Goal: Task Accomplishment & Management: Manage account settings

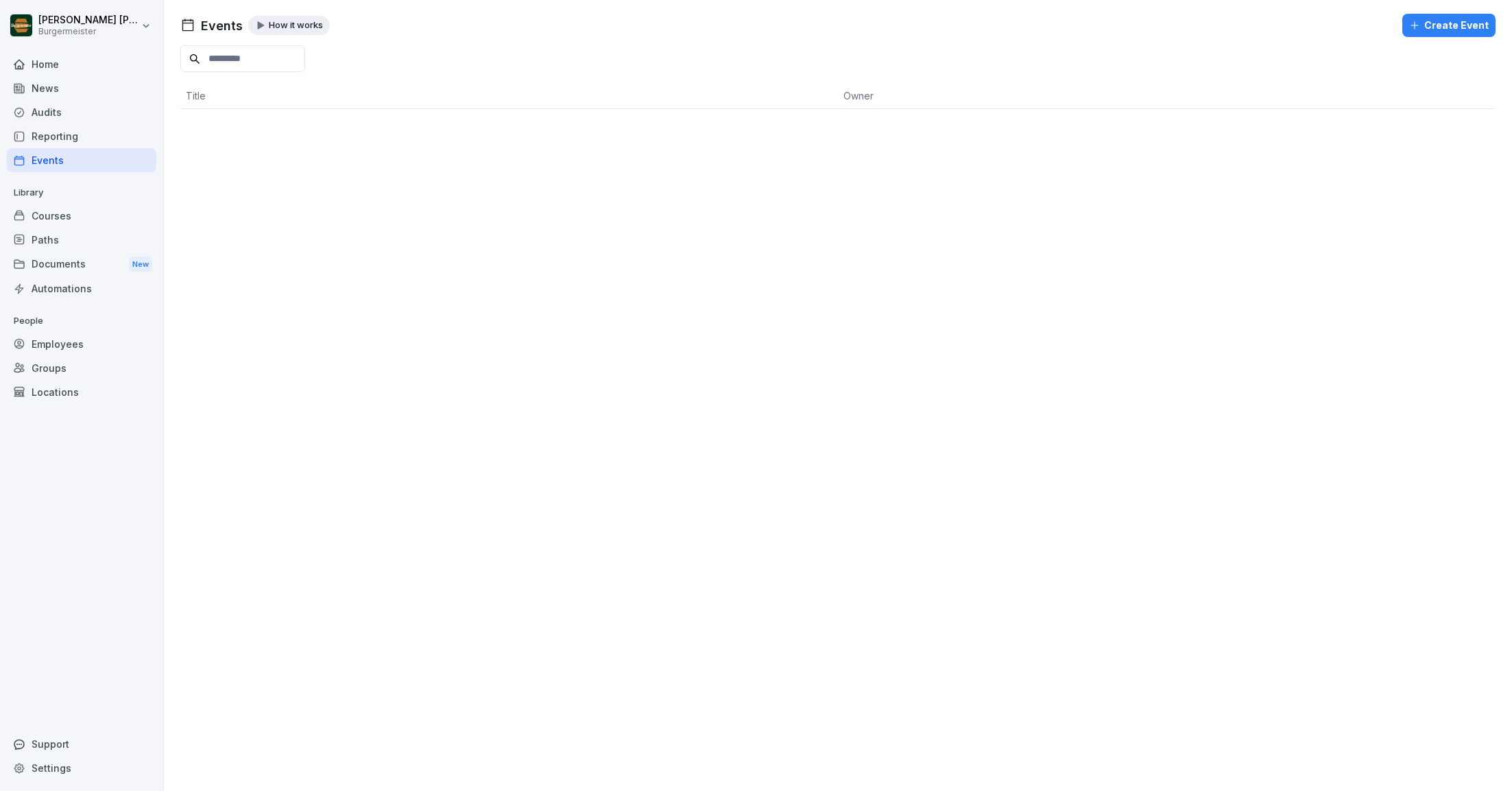
click at [41, 133] on div "Reporting" at bounding box center [81, 137] width 149 height 24
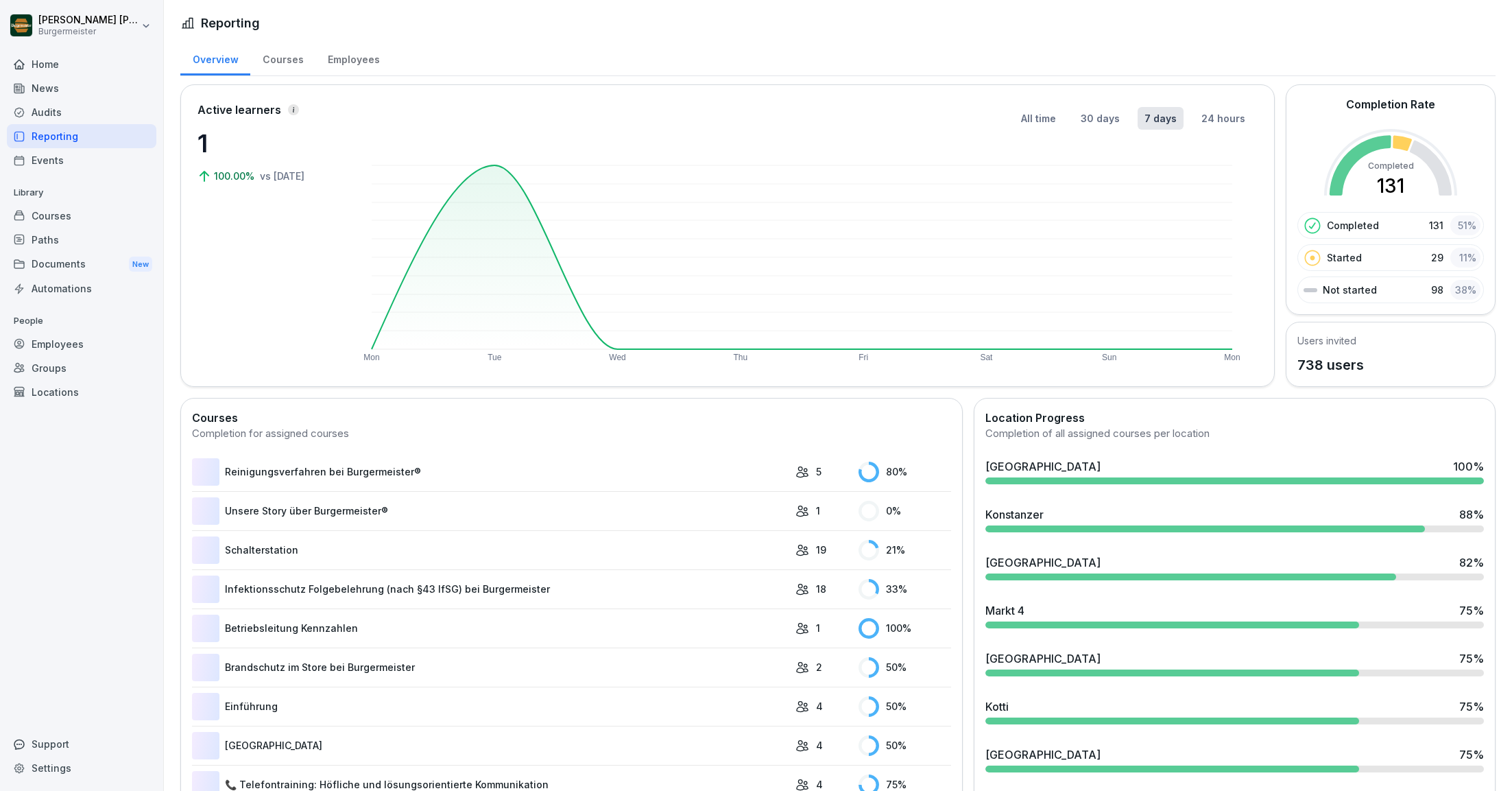
click at [50, 108] on div "Audits" at bounding box center [81, 112] width 149 height 24
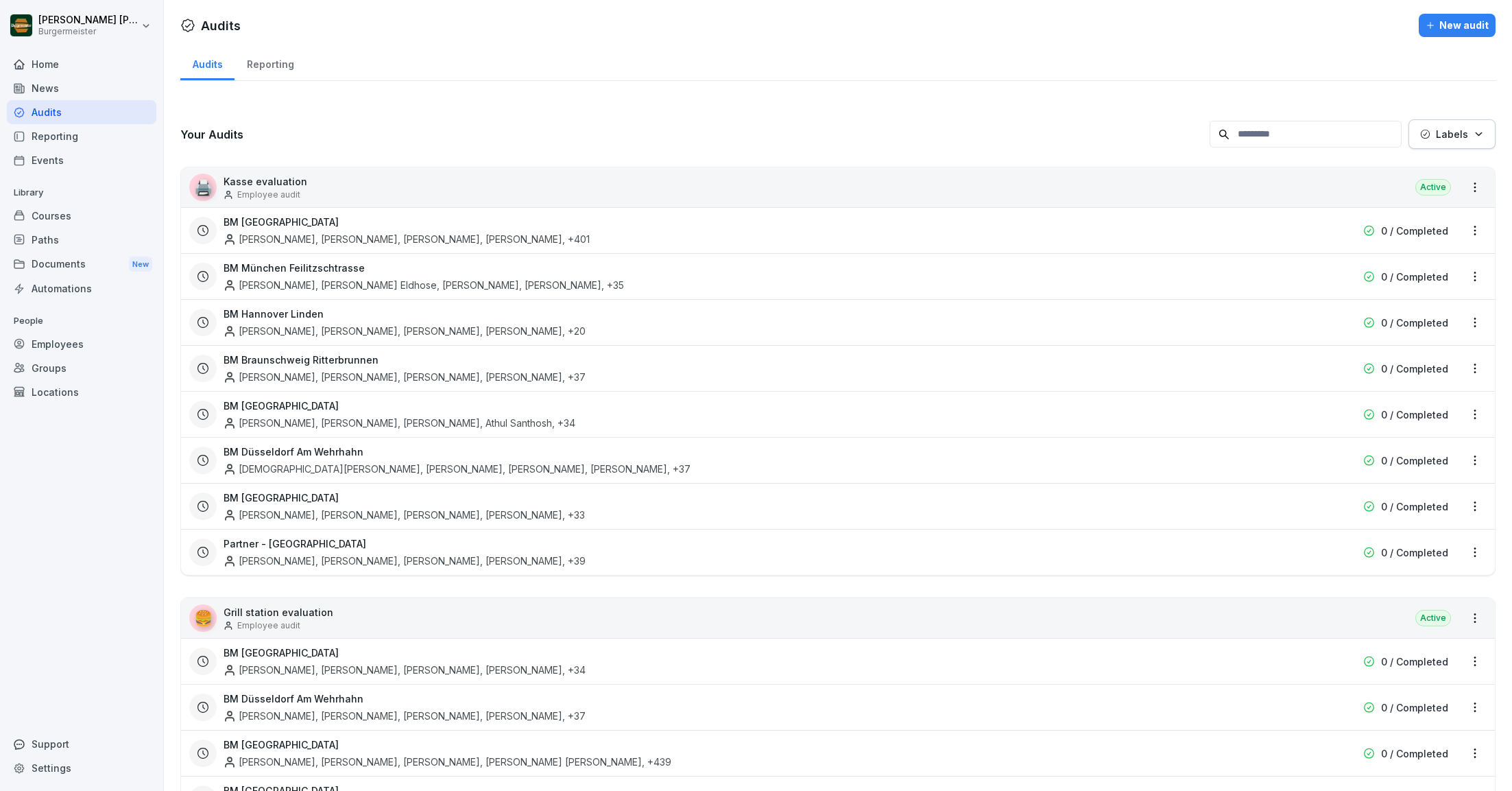
click at [47, 112] on div "Audits" at bounding box center [81, 112] width 149 height 24
click at [310, 229] on div "BM Berlin Akash Patil, Samyak Anand, Sujal Sujal, Sai Krishna Narne , +401" at bounding box center [750, 230] width 1053 height 32
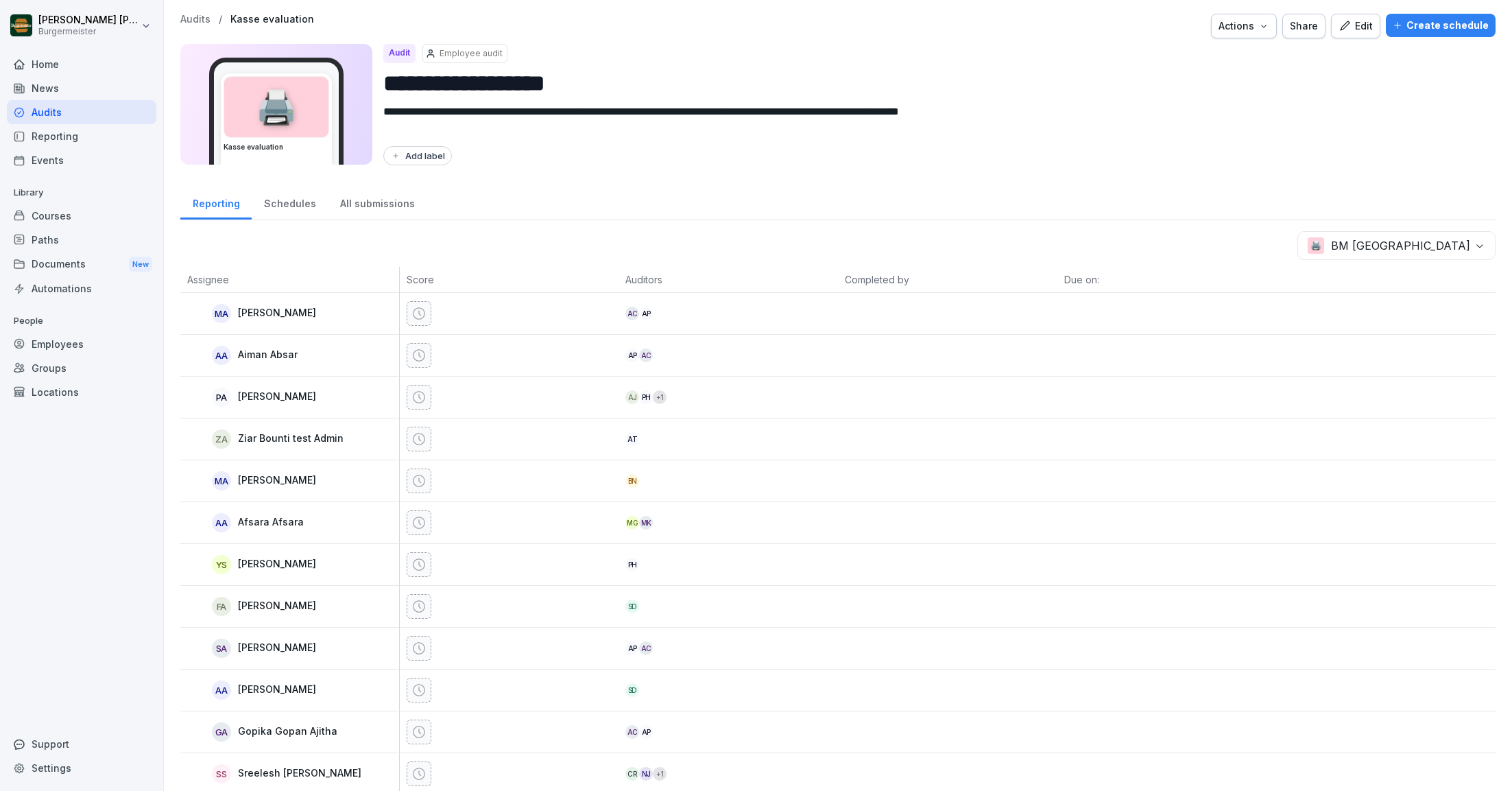
click at [1456, 240] on body "**********" at bounding box center [756, 395] width 1512 height 791
click at [1375, 185] on html "**********" at bounding box center [756, 395] width 1512 height 791
click at [53, 135] on div "Reporting" at bounding box center [81, 137] width 149 height 24
click at [73, 142] on div "Reporting" at bounding box center [81, 137] width 149 height 24
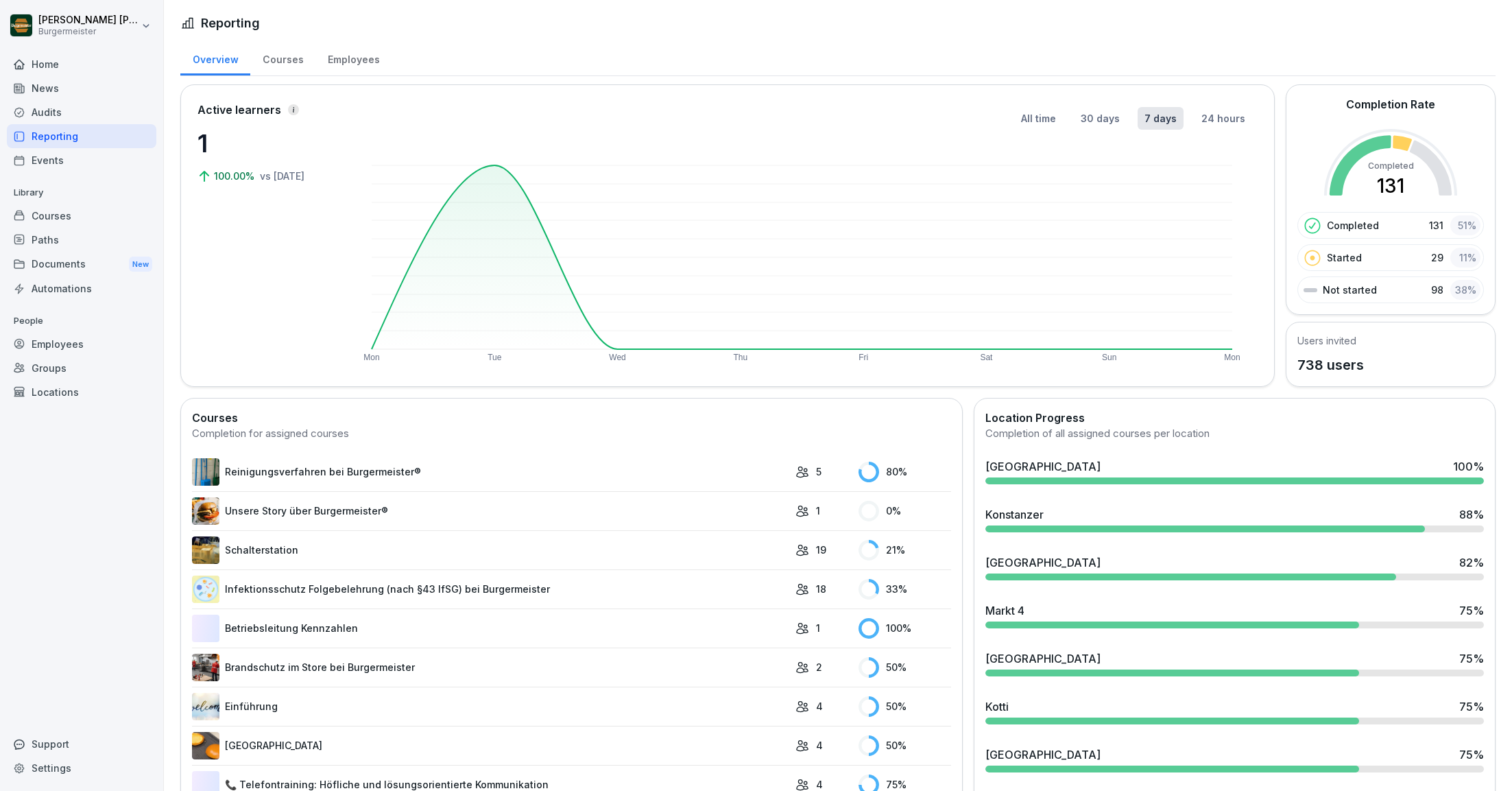
click at [51, 107] on div "Audits" at bounding box center [81, 112] width 149 height 24
click at [57, 110] on div "Audits" at bounding box center [81, 112] width 149 height 24
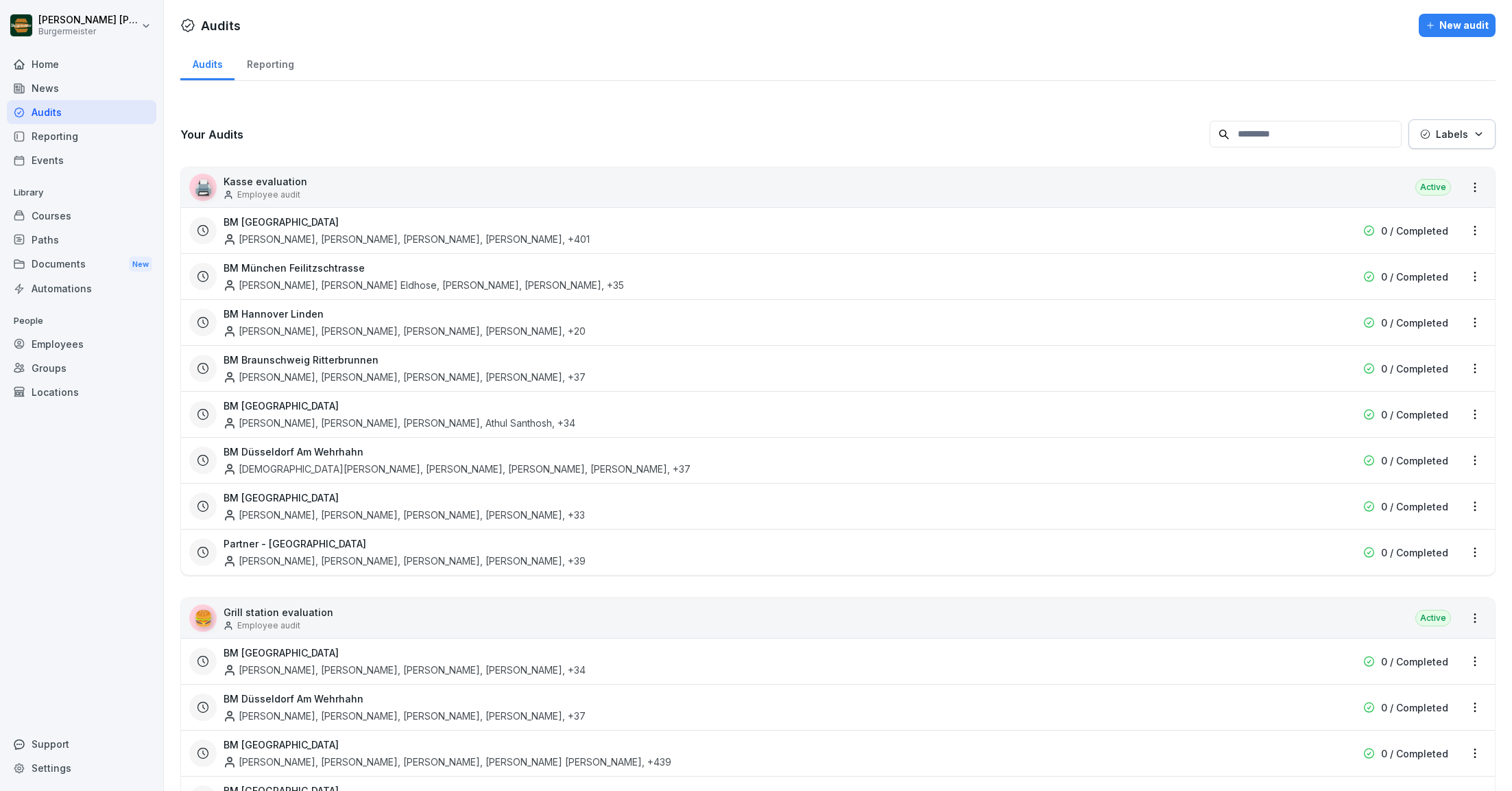
click at [268, 63] on div "Reporting" at bounding box center [270, 62] width 72 height 35
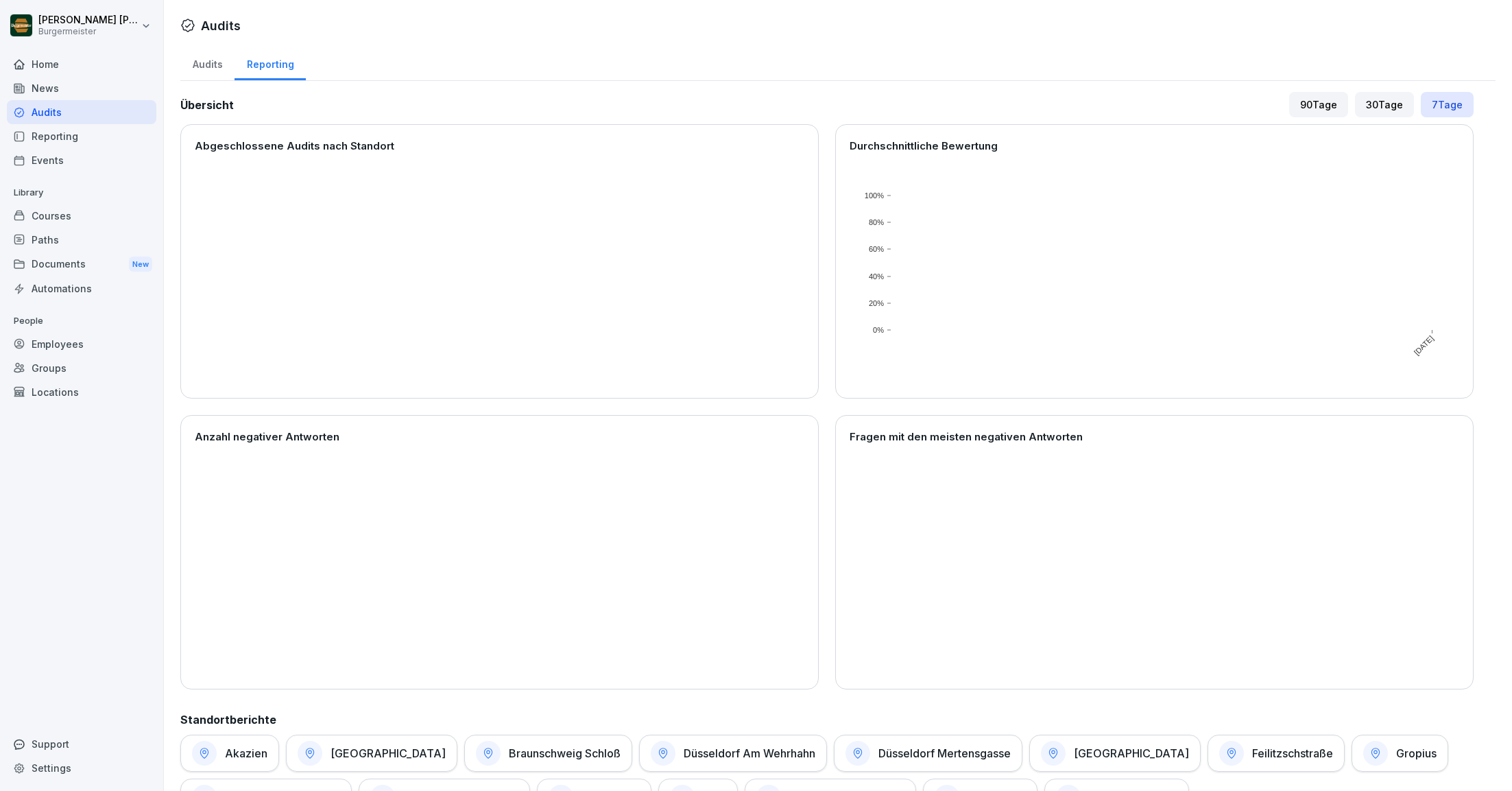
click at [274, 64] on div "Reporting" at bounding box center [270, 62] width 72 height 35
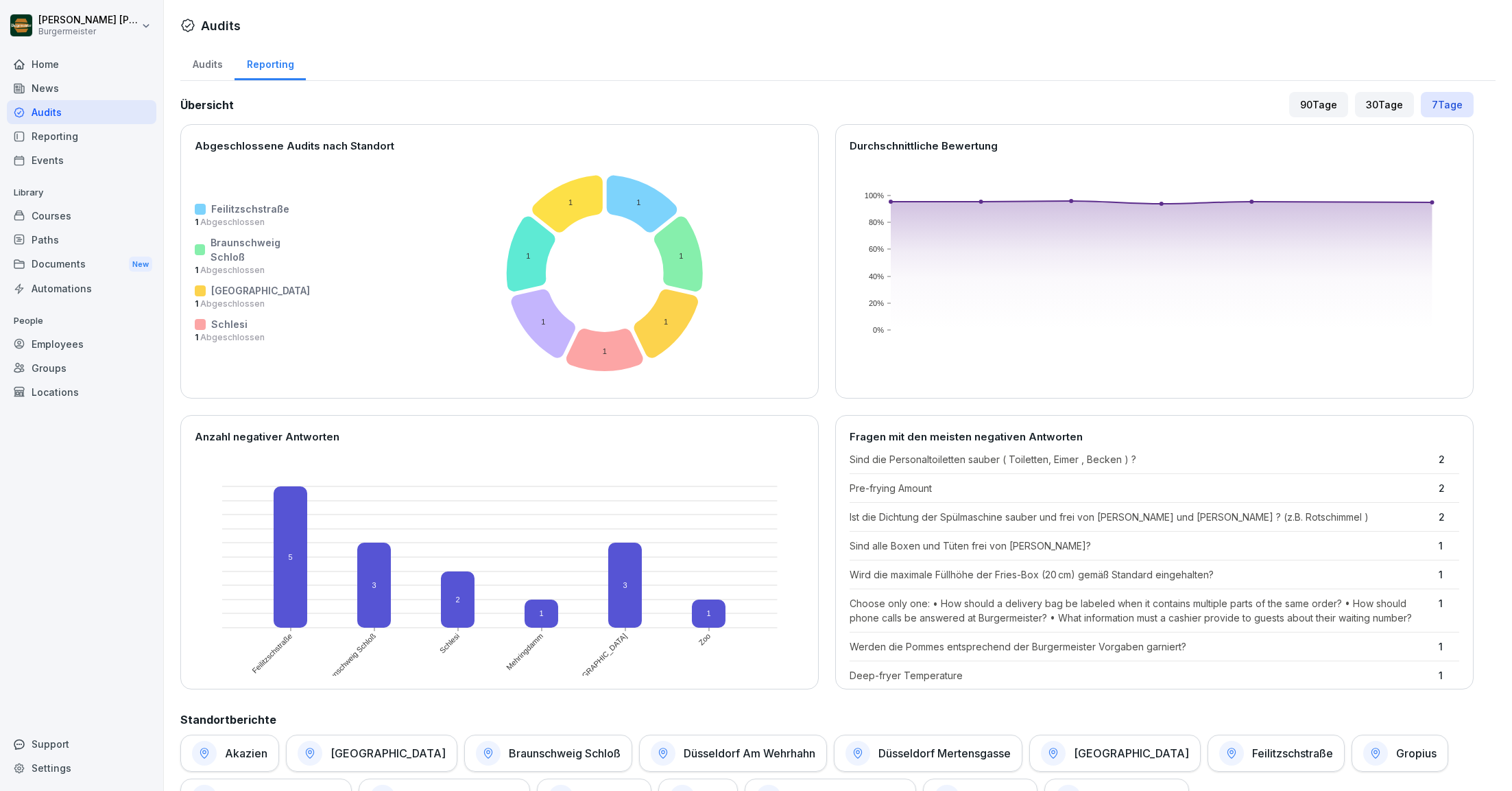
click at [205, 65] on div "Audits" at bounding box center [208, 62] width 55 height 35
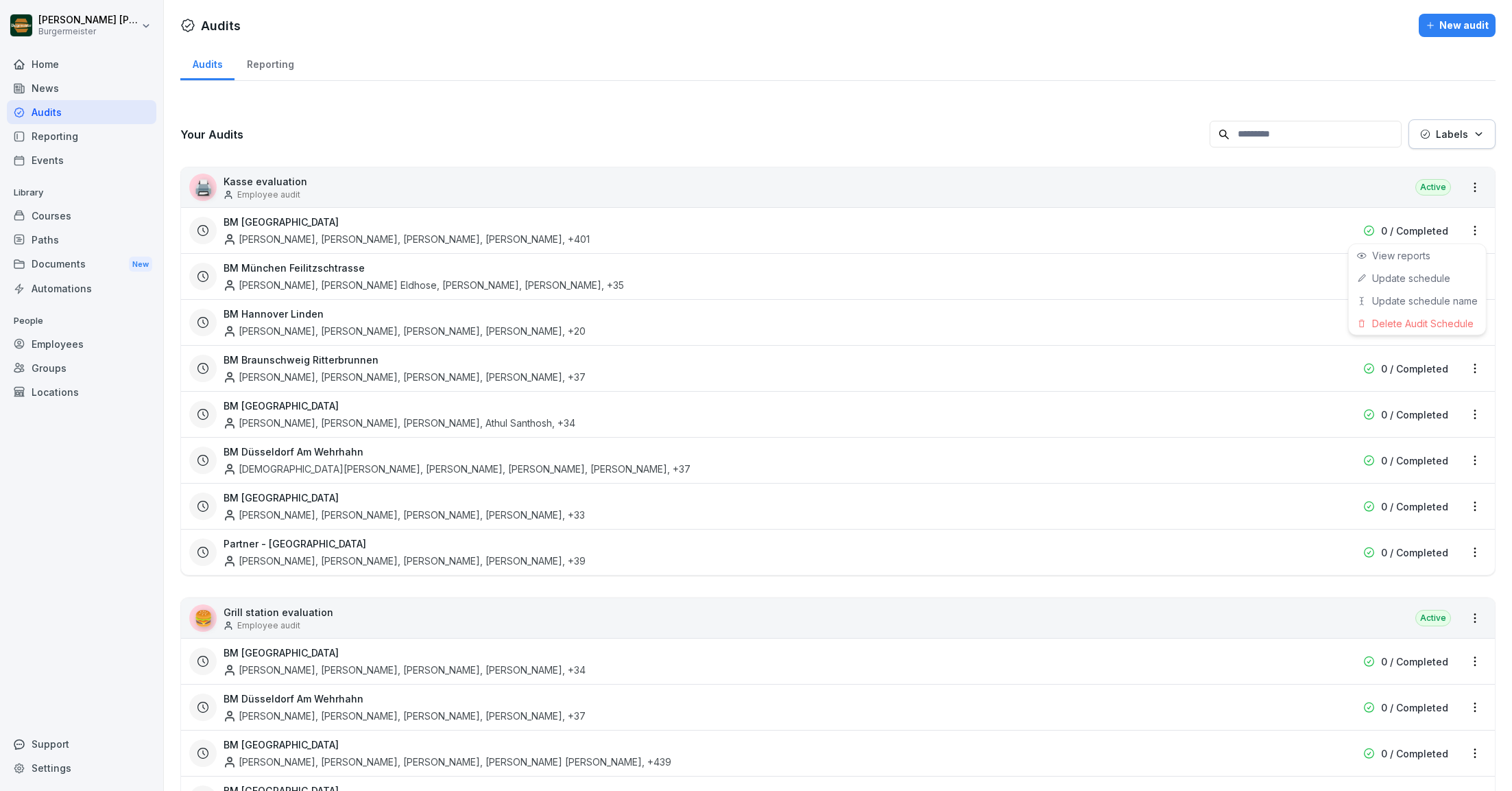
click at [1476, 230] on html "Juan Jose Leonardi Gonzalez Burgermeister Home News Audits Reporting Events Lib…" at bounding box center [756, 395] width 1512 height 791
click at [0, 0] on link "Update schedule" at bounding box center [0, 0] width 0 height 0
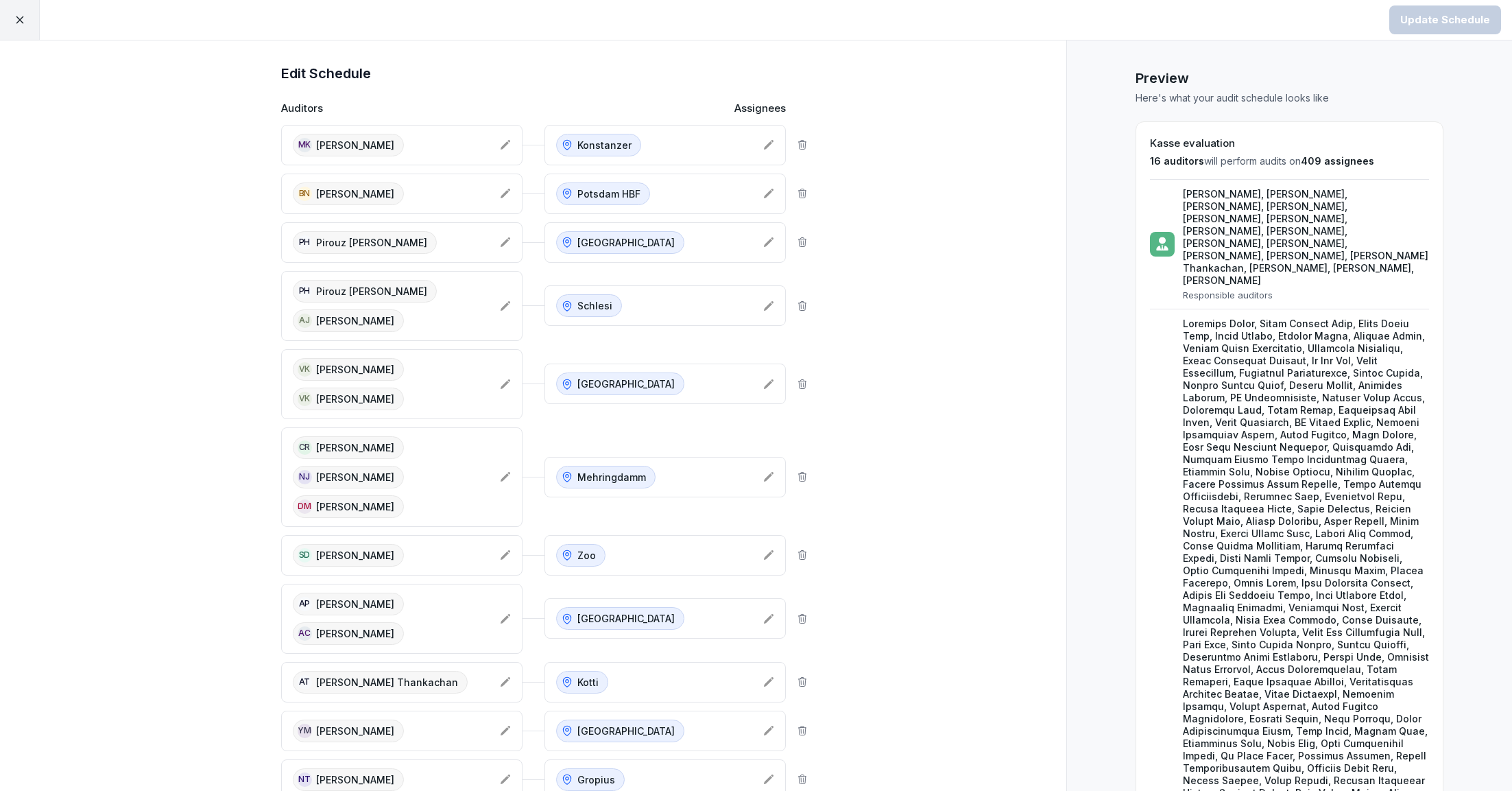
click at [22, 17] on icon at bounding box center [19, 20] width 8 height 8
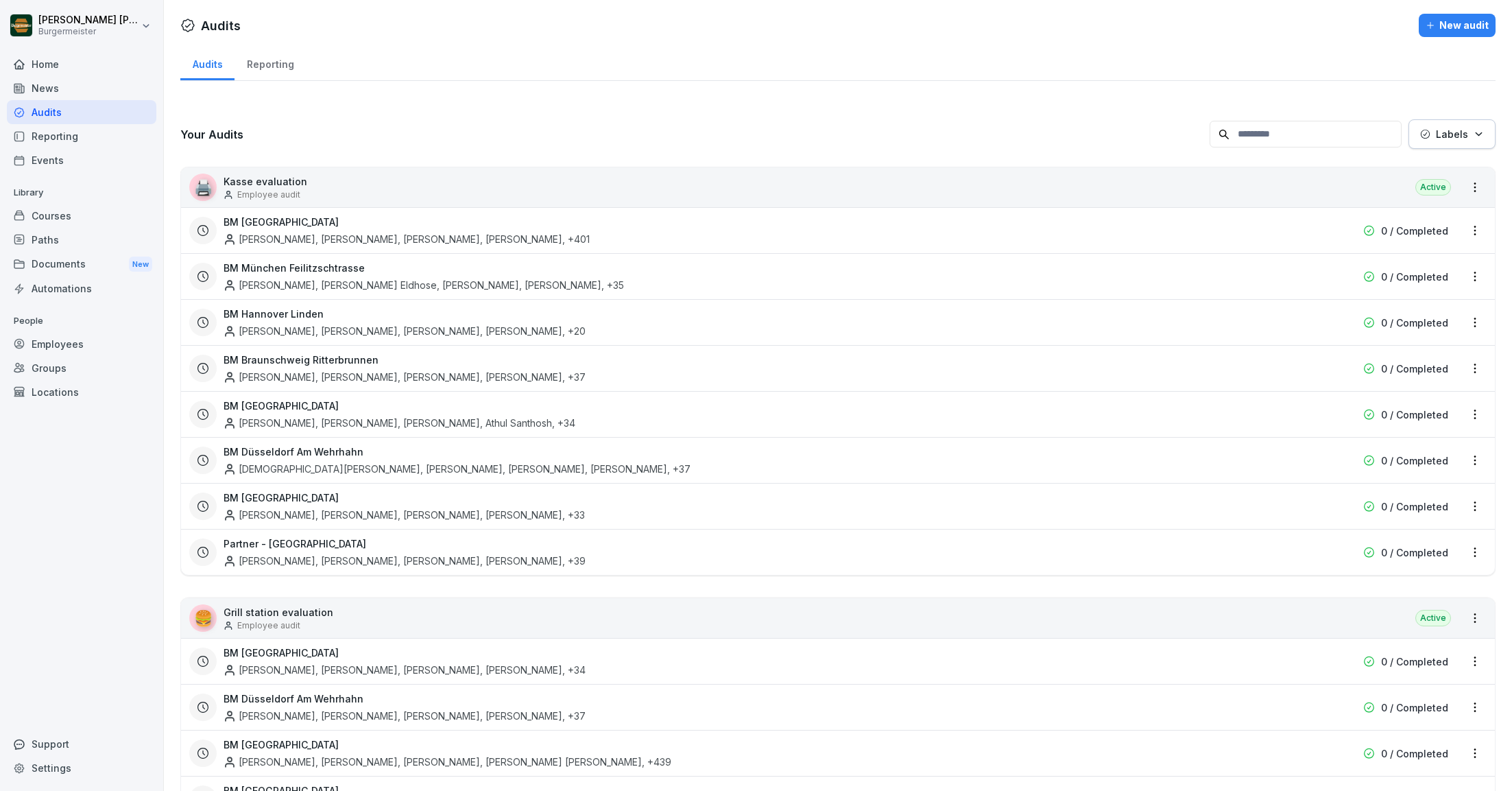
click at [46, 239] on div "Paths" at bounding box center [81, 240] width 149 height 24
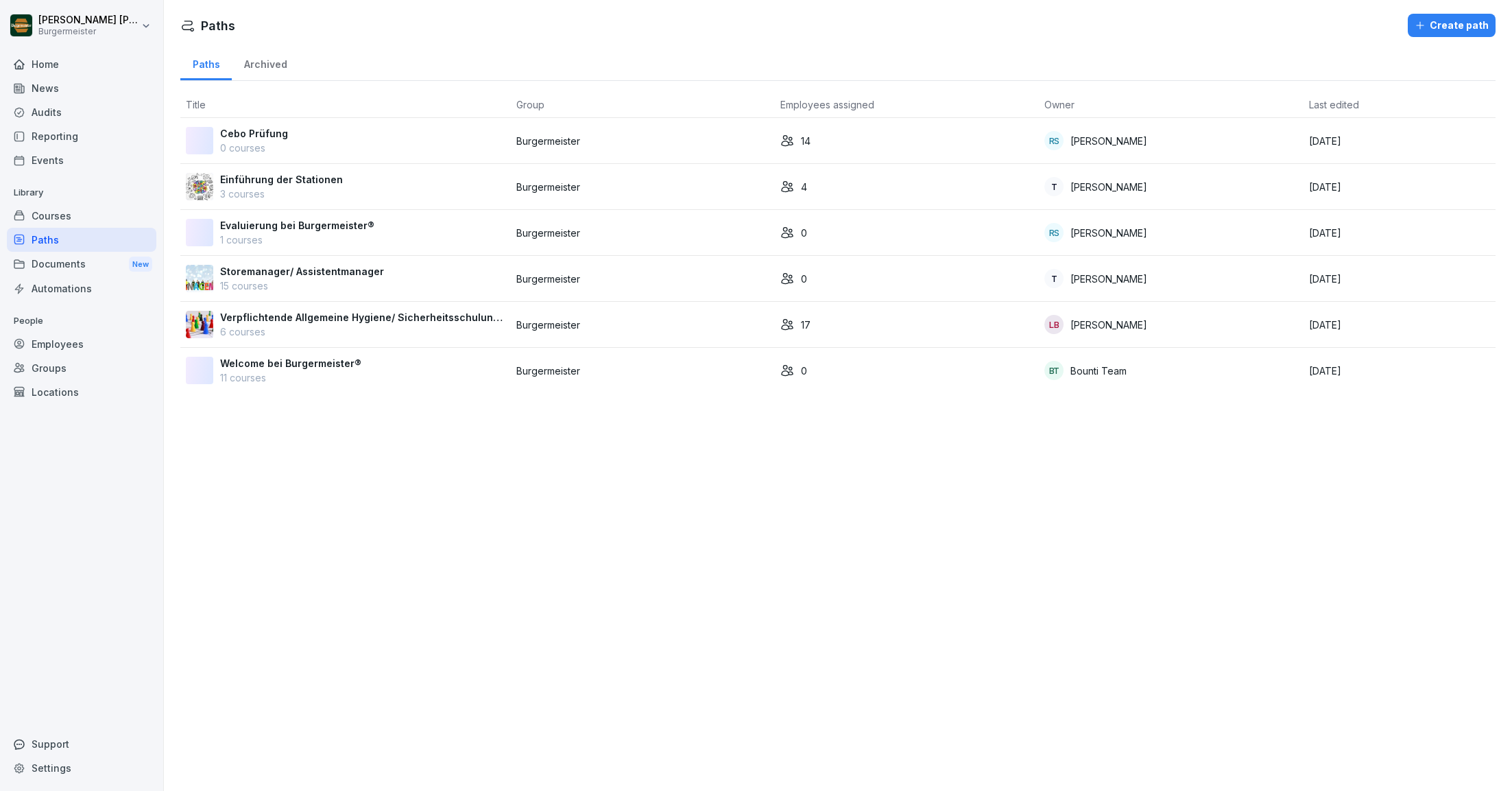
click at [565, 271] on p "Burgermeister" at bounding box center [643, 278] width 253 height 15
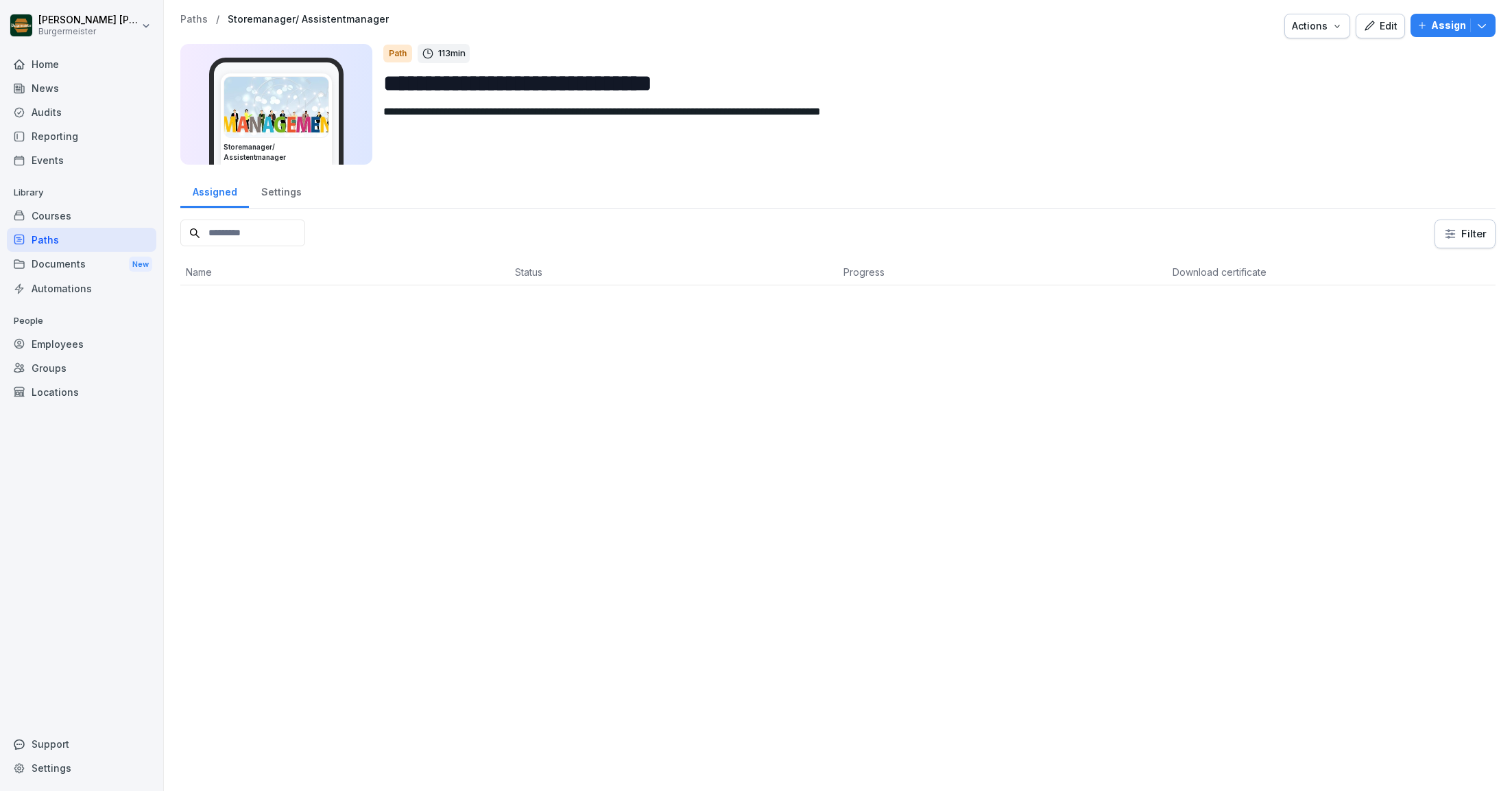
click at [1382, 26] on div "Edit" at bounding box center [1381, 26] width 34 height 15
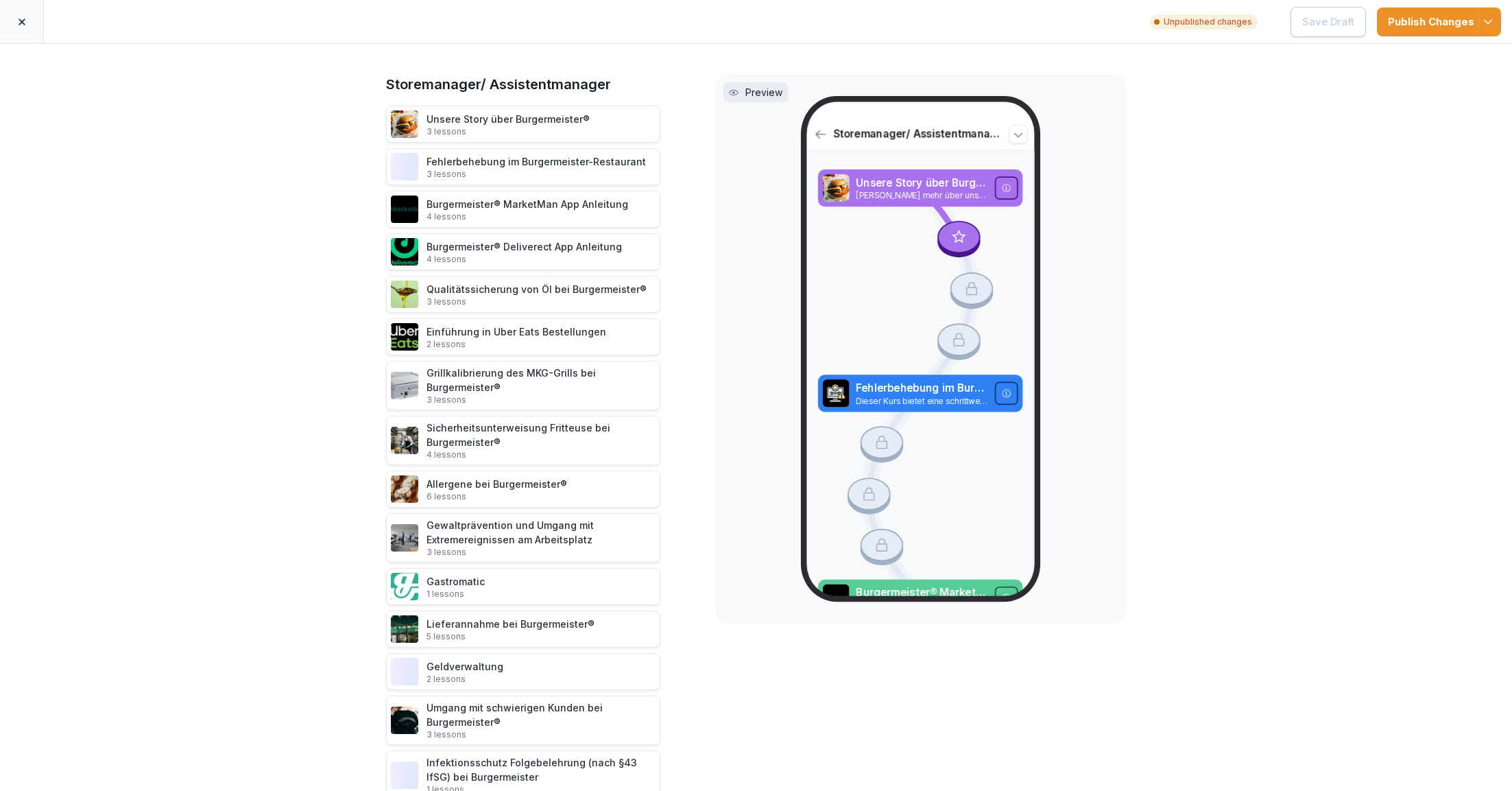
click at [46, 38] on div "Unpublished changes Save Draft Publish Changes" at bounding box center [756, 21] width 1512 height 44
click at [21, 26] on icon at bounding box center [21, 21] width 11 height 11
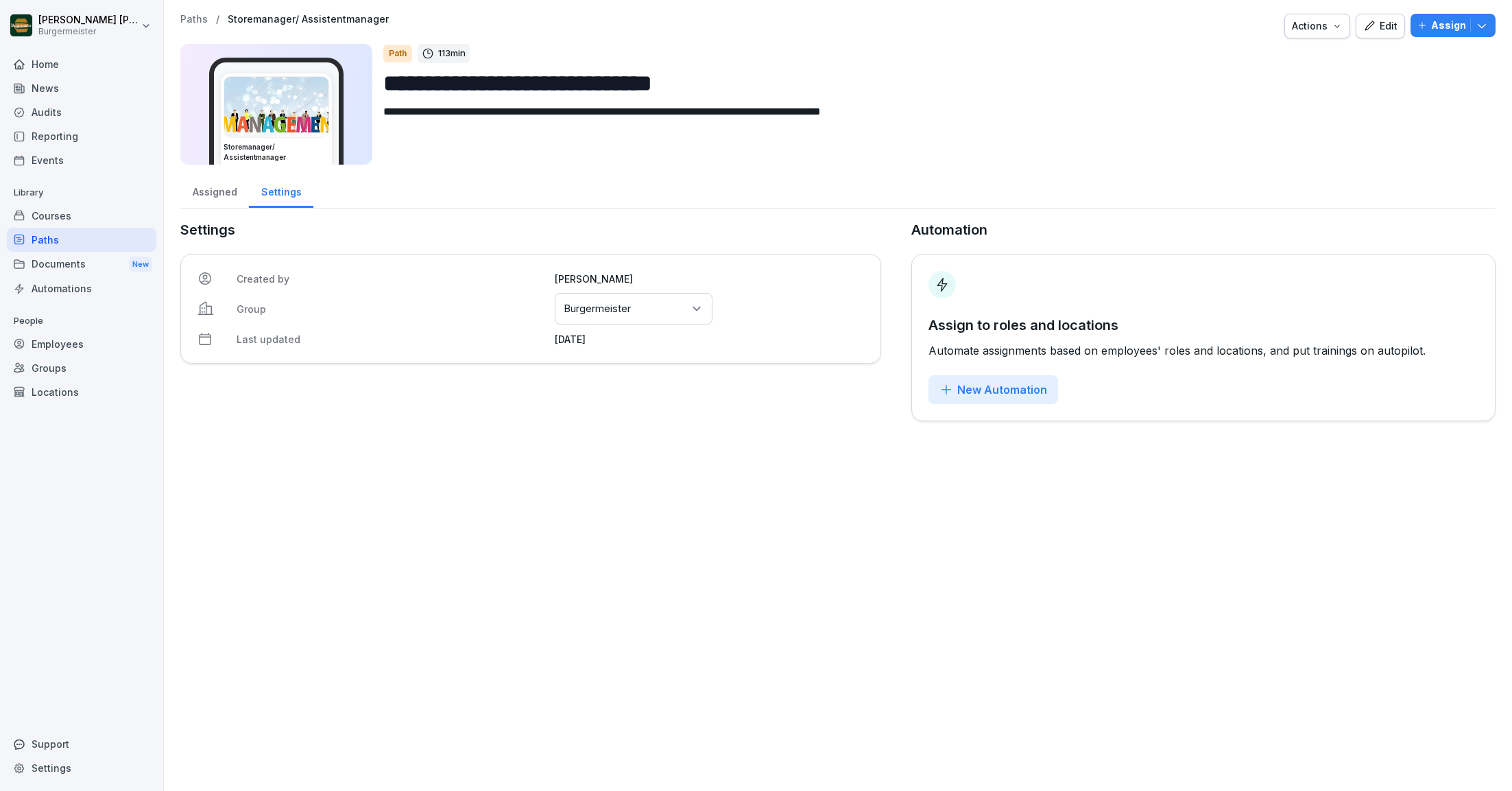
click at [200, 20] on p "Paths" at bounding box center [194, 20] width 27 height 12
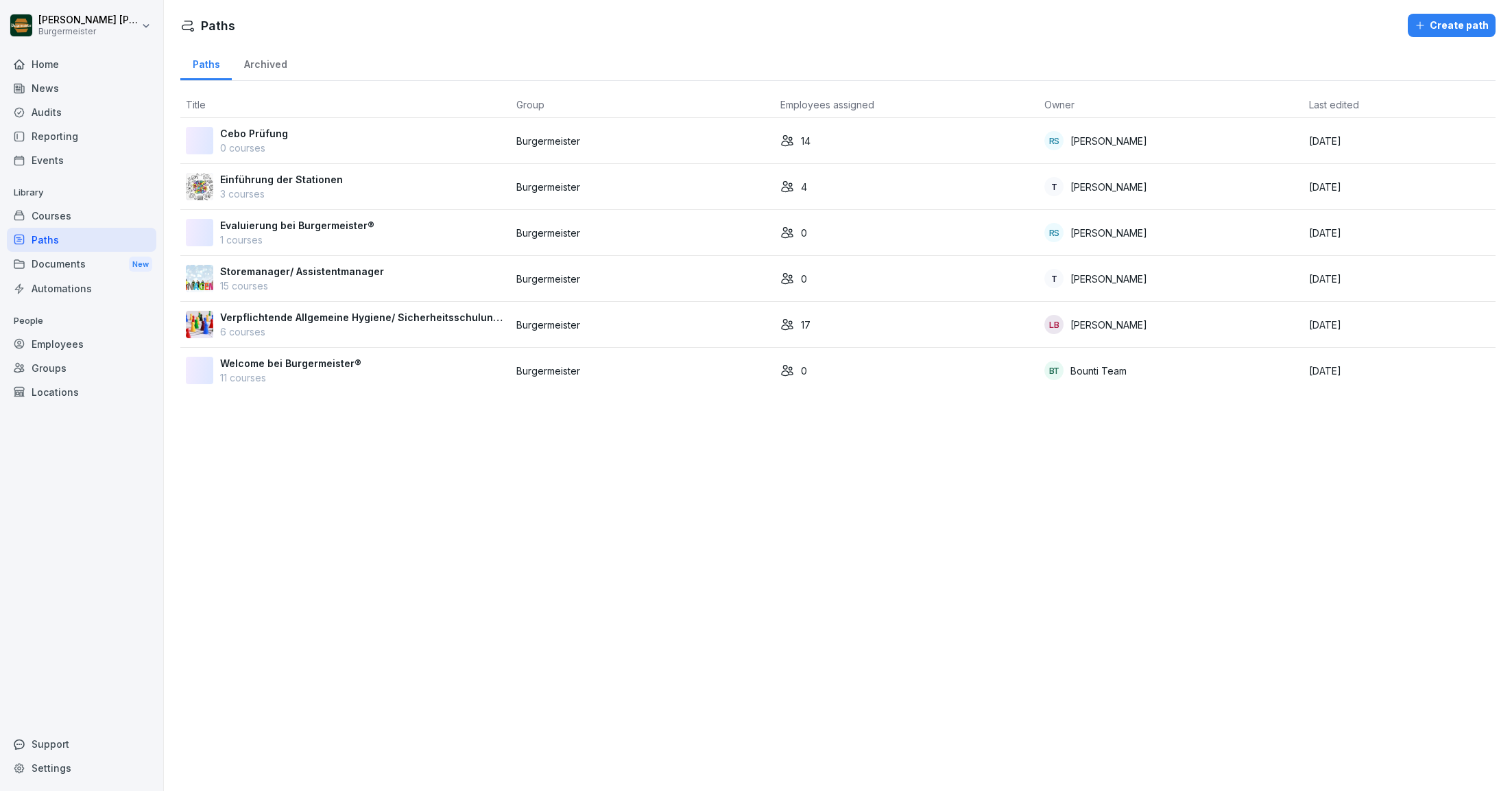
click at [310, 357] on p "Welcome bei Burgermeister®" at bounding box center [291, 363] width 142 height 15
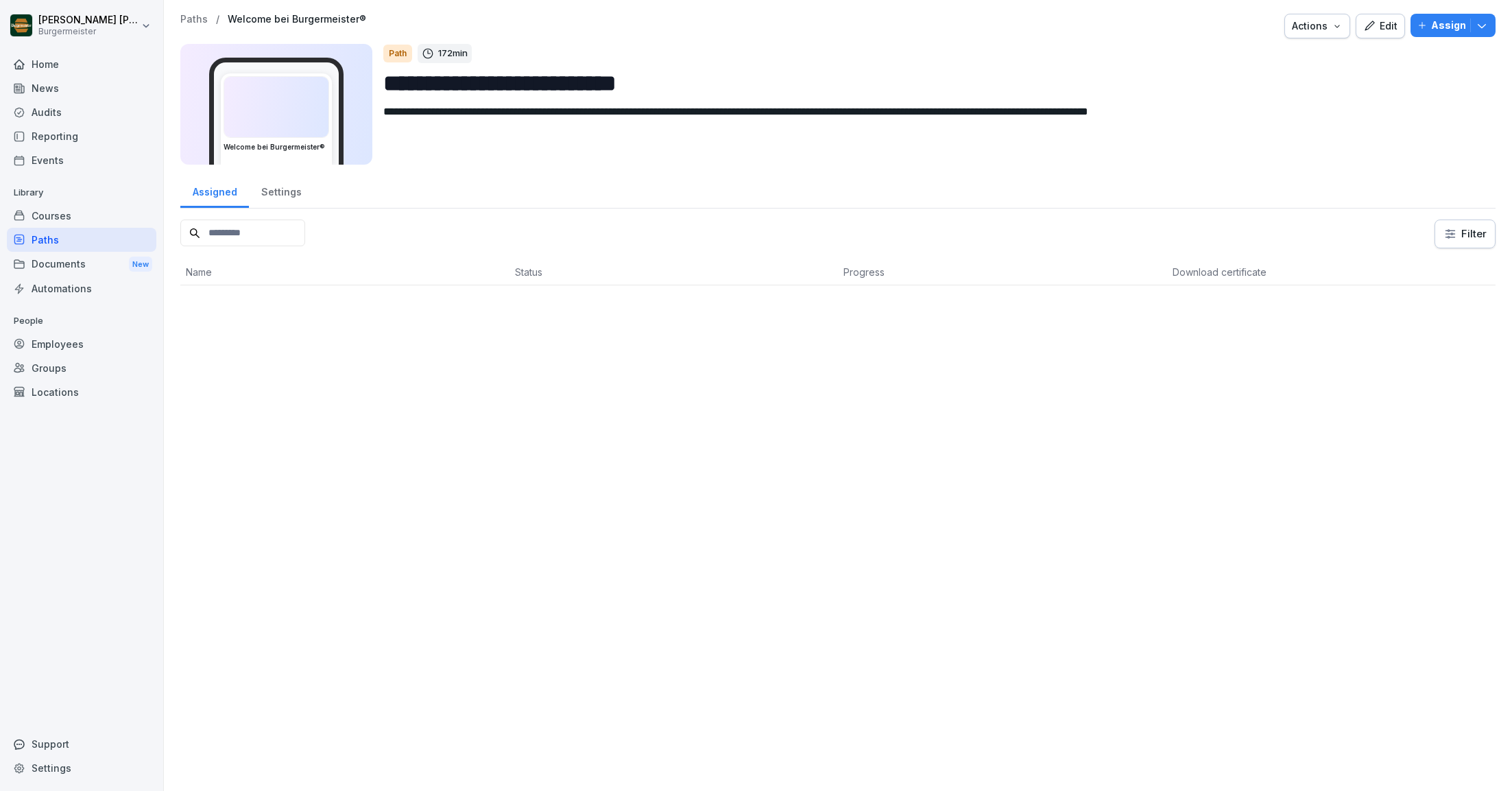
click at [1373, 26] on icon "button" at bounding box center [1369, 25] width 9 height 9
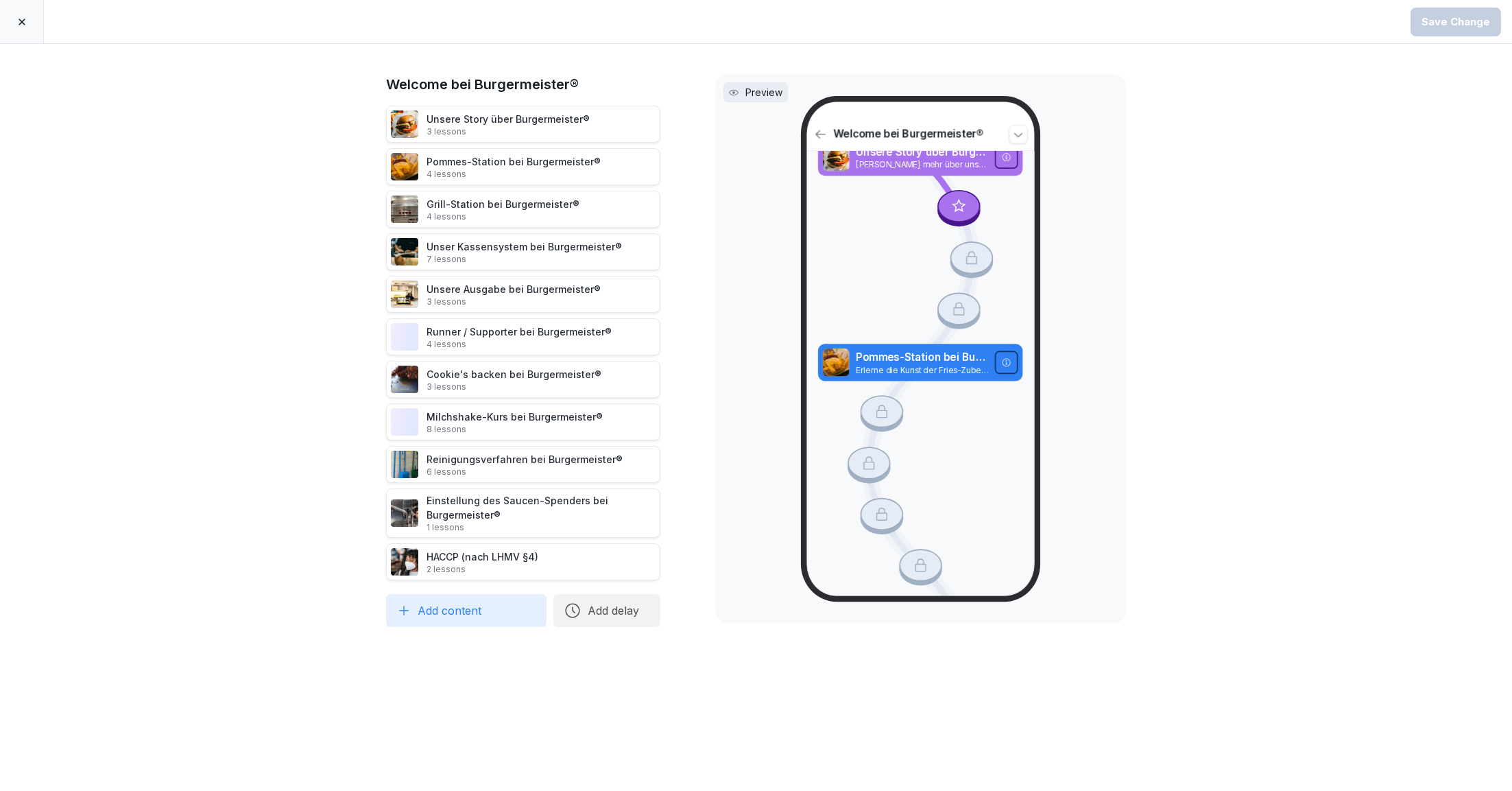
scroll to position [38, 0]
